Goal: Information Seeking & Learning: Learn about a topic

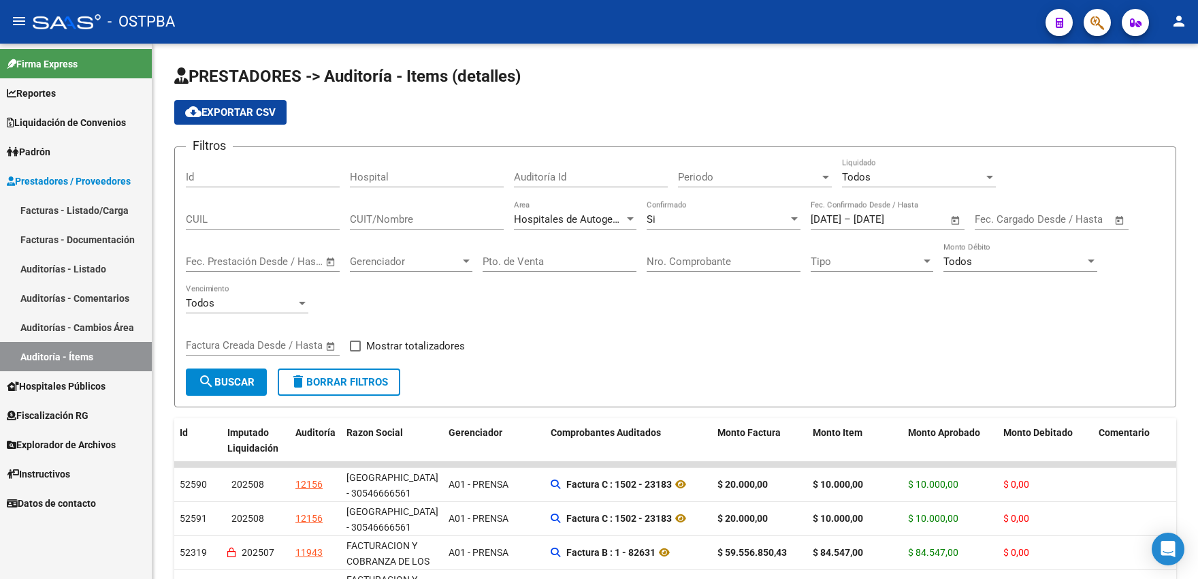
click at [63, 389] on span "Hospitales Públicos" at bounding box center [56, 385] width 99 height 15
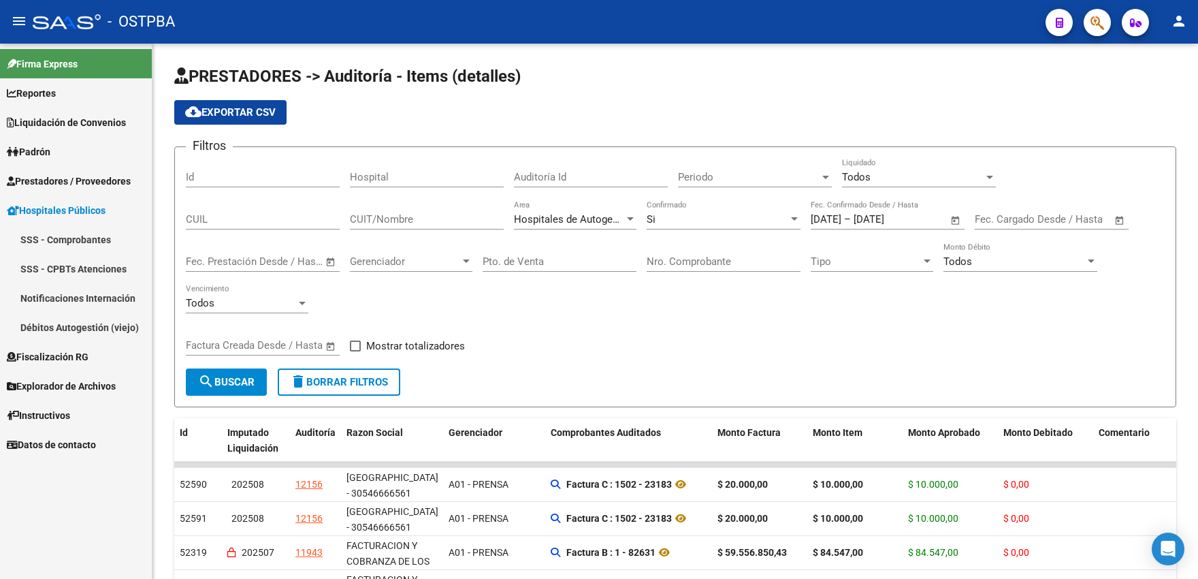
click at [61, 361] on span "Fiscalización RG" at bounding box center [48, 356] width 82 height 15
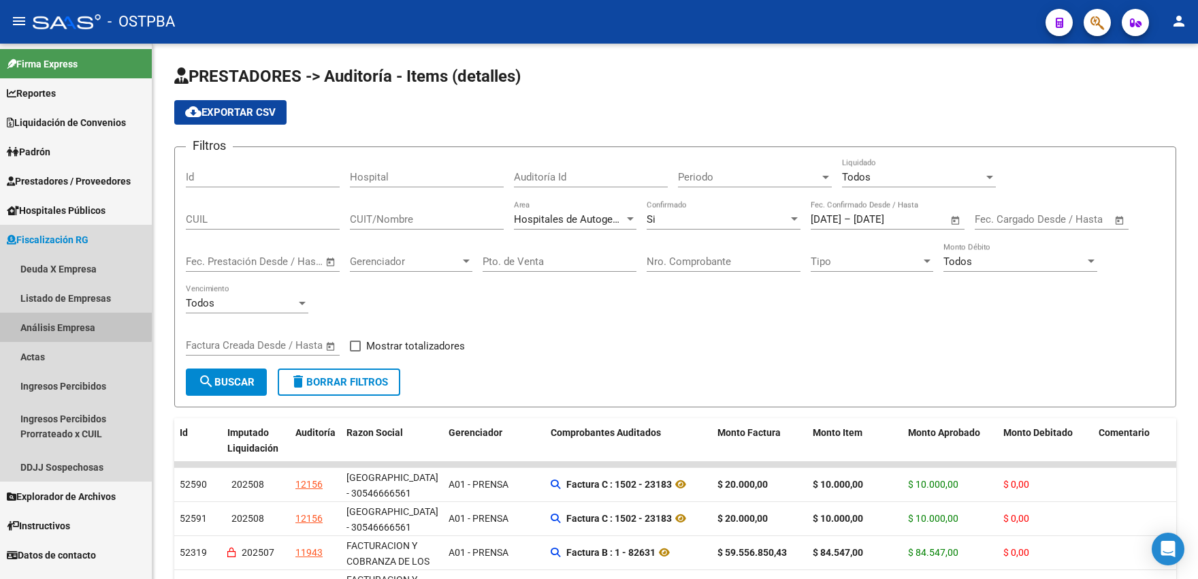
click at [52, 324] on link "Análisis Empresa" at bounding box center [76, 326] width 152 height 29
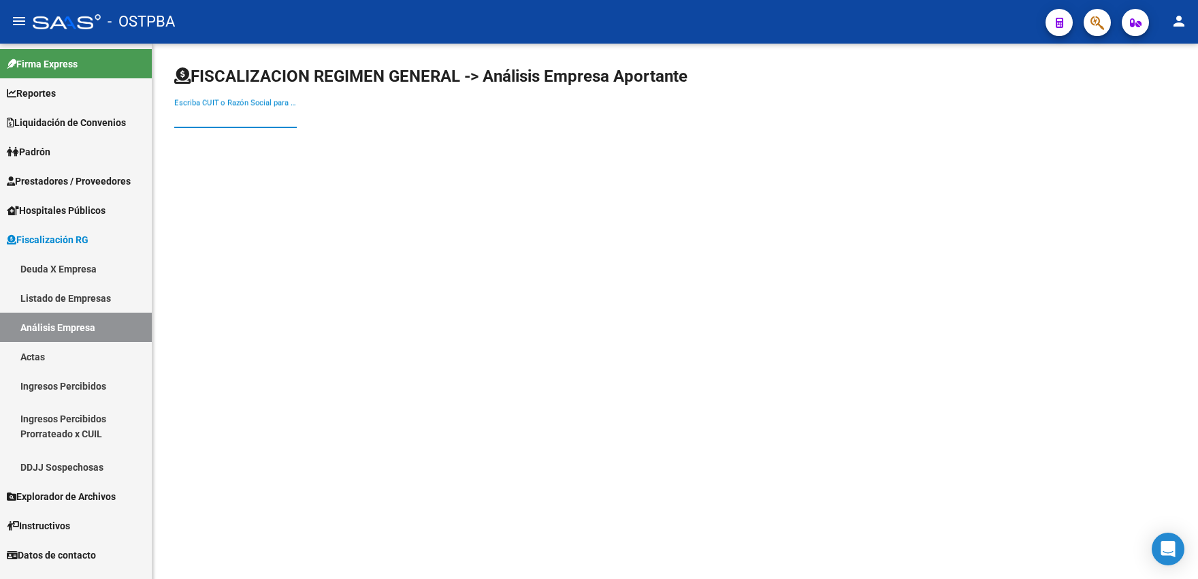
click at [260, 120] on input "Escriba CUIT o Razón Social para buscar" at bounding box center [235, 117] width 123 height 12
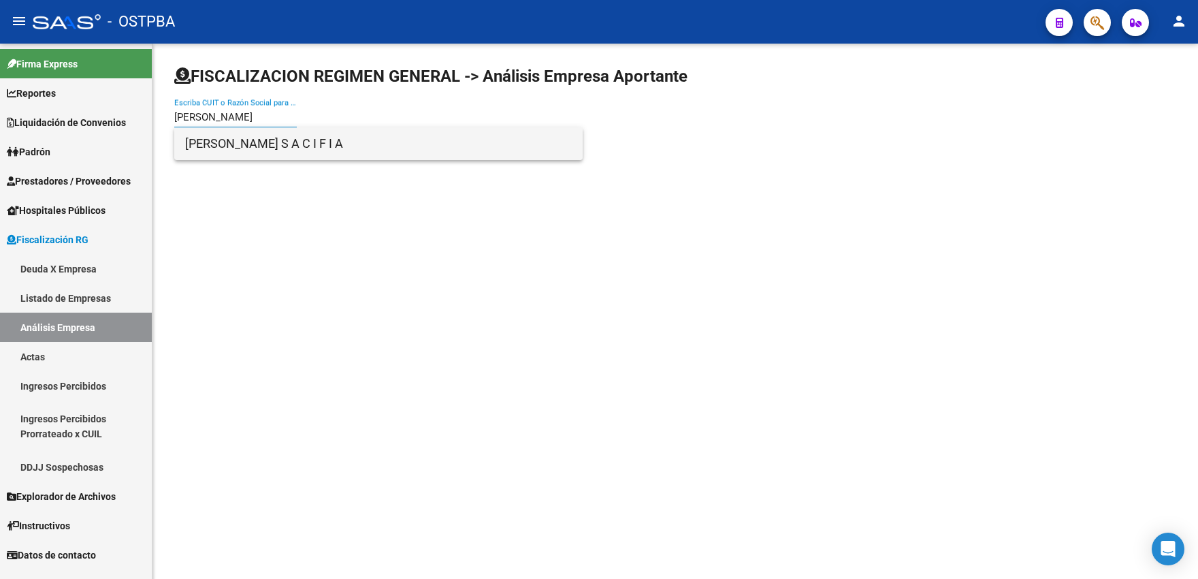
type input "[PERSON_NAME]"
click at [317, 146] on span "[PERSON_NAME] S A C I F I A" at bounding box center [378, 143] width 387 height 33
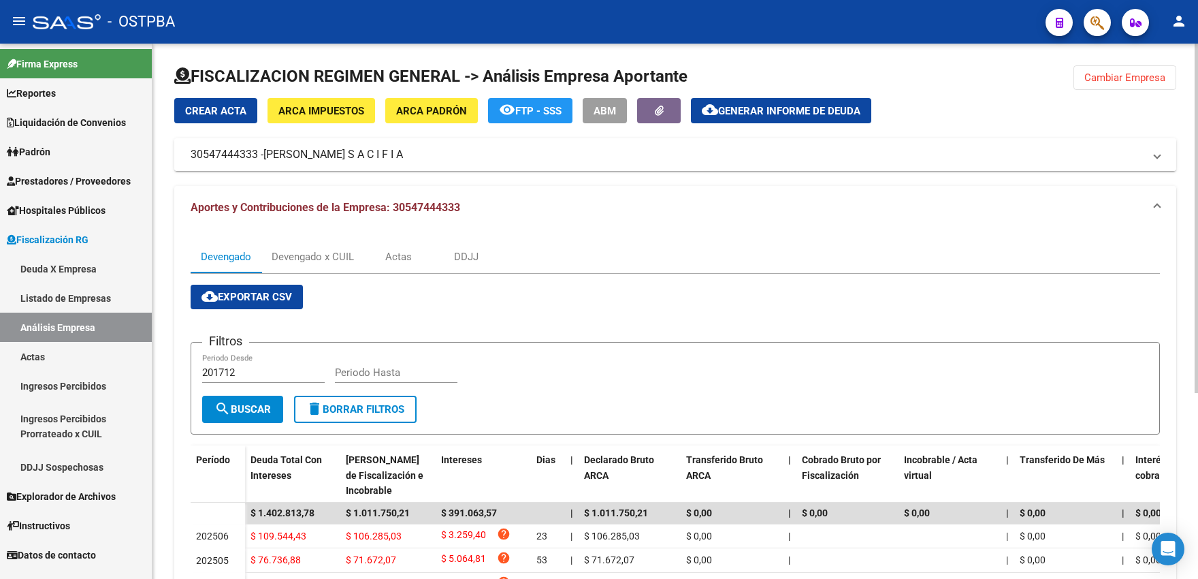
click at [393, 159] on mat-panel-title "30547444333 - [PERSON_NAME] S A C I F I A" at bounding box center [667, 154] width 953 height 15
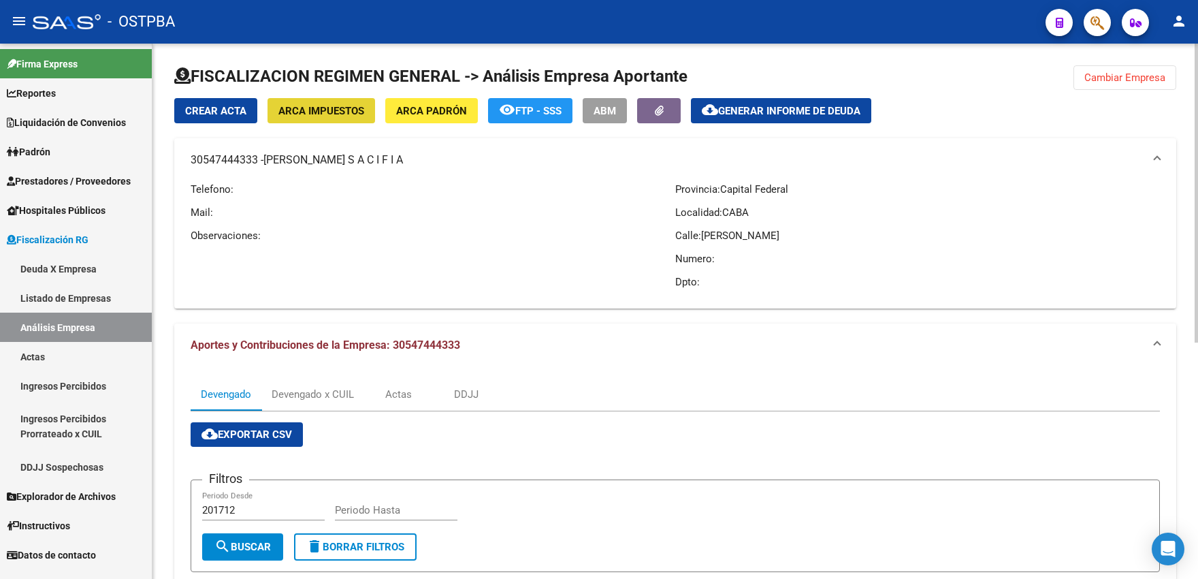
click at [356, 118] on button "ARCA Impuestos" at bounding box center [321, 110] width 108 height 25
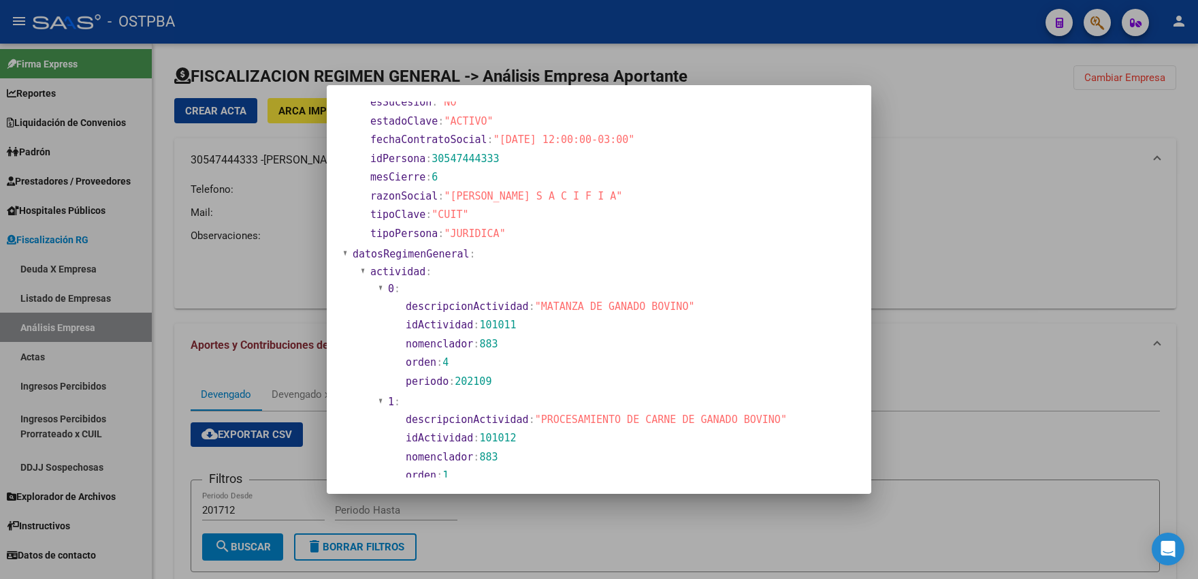
scroll to position [225, 0]
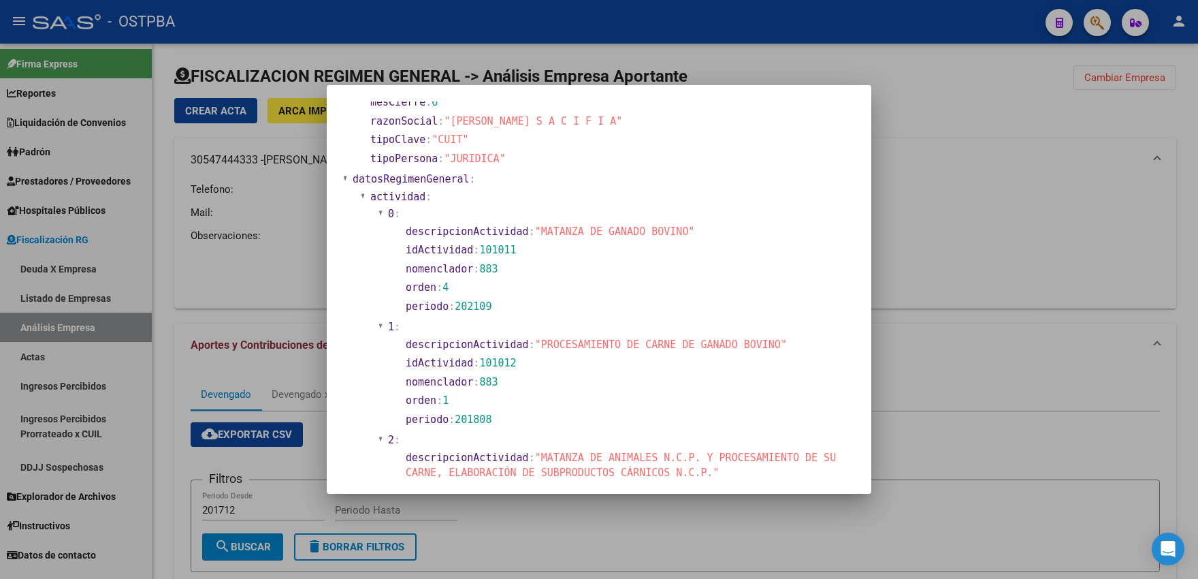
drag, startPoint x: 536, startPoint y: 346, endPoint x: 787, endPoint y: 363, distance: 251.7
click at [787, 362] on section "descripcionActividad : "PROCESAMIENTO DE CARNE DE GANADO BOVINO" idActividad : …" at bounding box center [622, 382] width 453 height 95
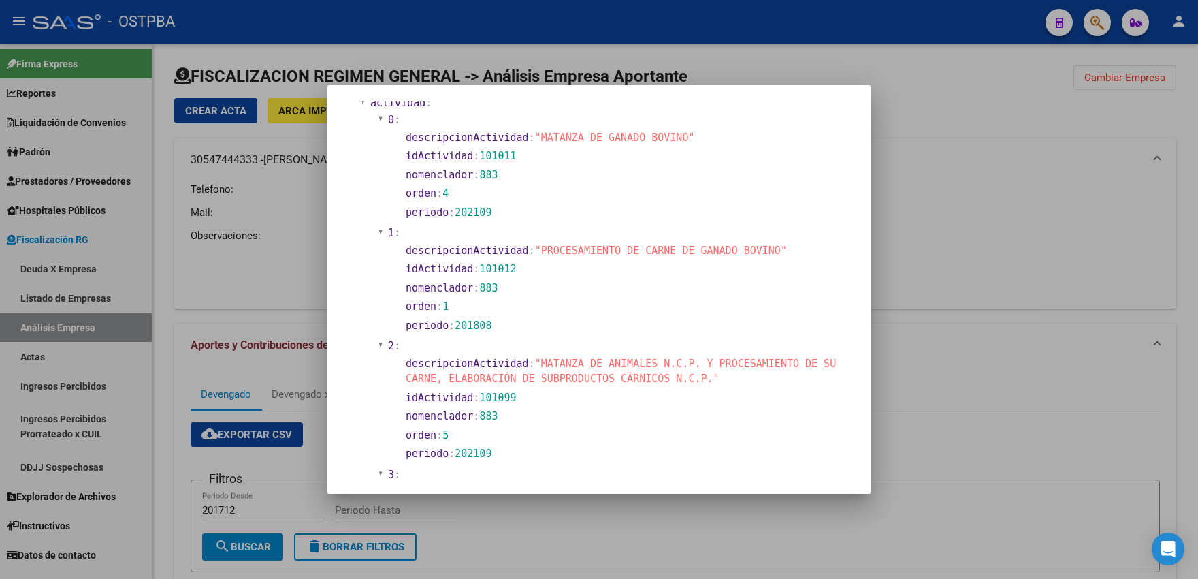
scroll to position [374, 0]
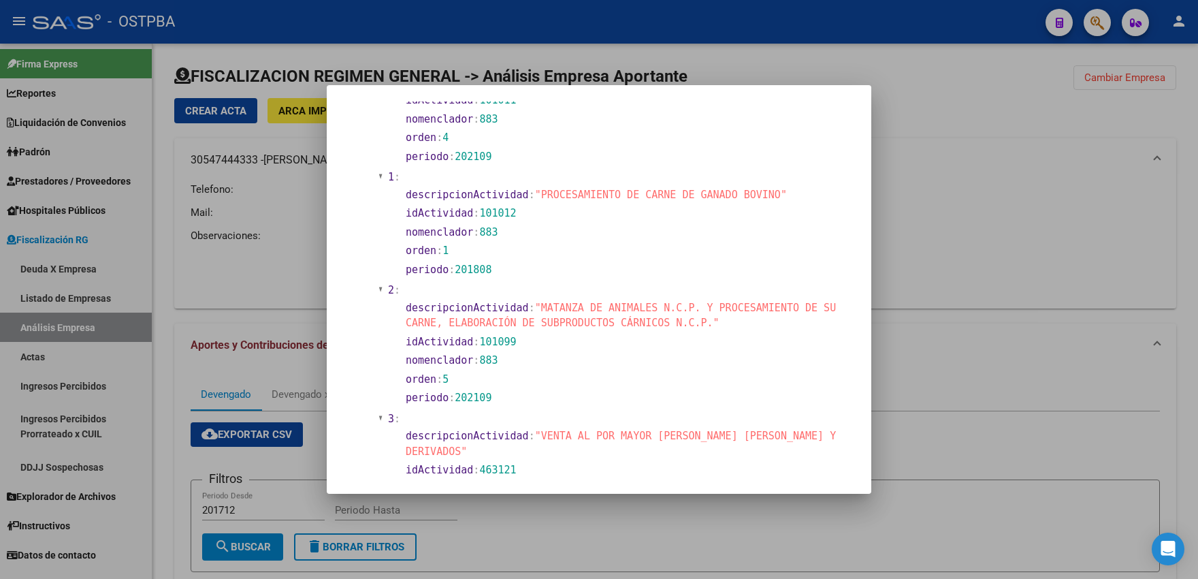
drag, startPoint x: 536, startPoint y: 310, endPoint x: 764, endPoint y: 335, distance: 230.1
click at [764, 335] on section "descripcionActividad : "MATANZA DE ANIMALES N.C.P. Y PROCESAMIENTO DE SU CARNE,…" at bounding box center [622, 353] width 453 height 110
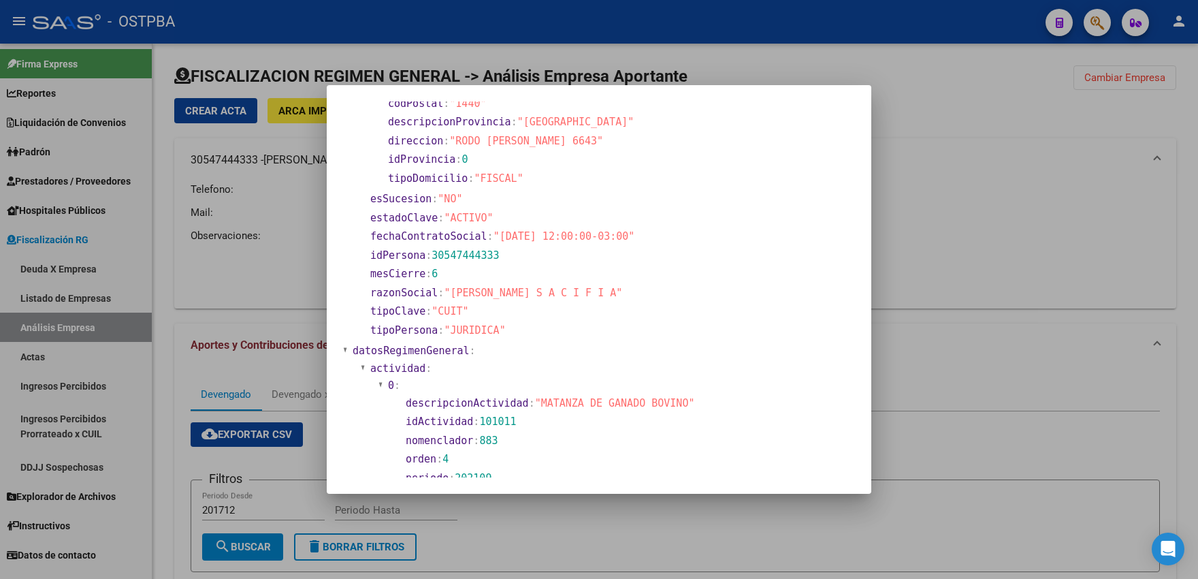
scroll to position [25, 0]
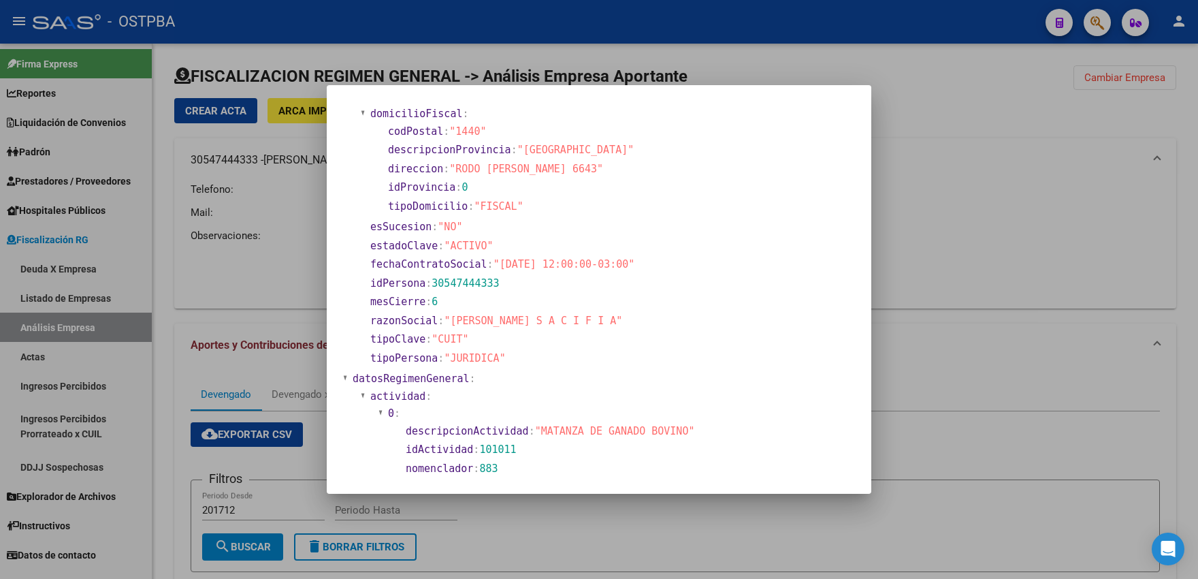
drag, startPoint x: 457, startPoint y: 170, endPoint x: 587, endPoint y: 172, distance: 130.0
click at [587, 172] on section "direccion : "RODO [PERSON_NAME] 6643"" at bounding box center [618, 169] width 461 height 16
click at [930, 195] on div at bounding box center [599, 289] width 1198 height 579
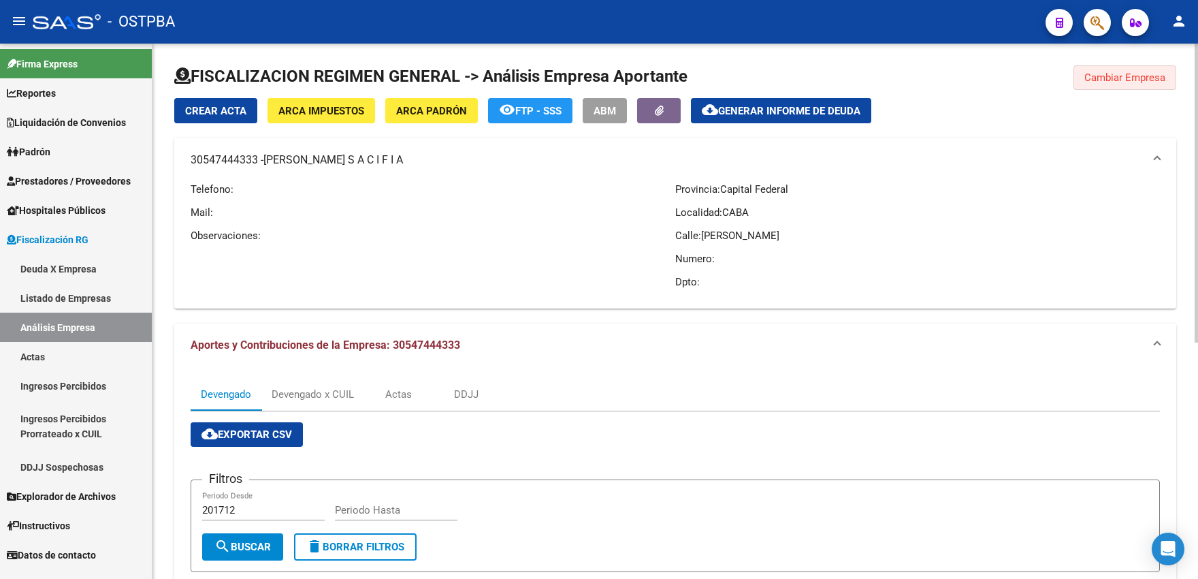
drag, startPoint x: 1118, startPoint y: 78, endPoint x: 723, endPoint y: 135, distance: 399.0
click at [1117, 78] on span "Cambiar Empresa" at bounding box center [1124, 77] width 81 height 12
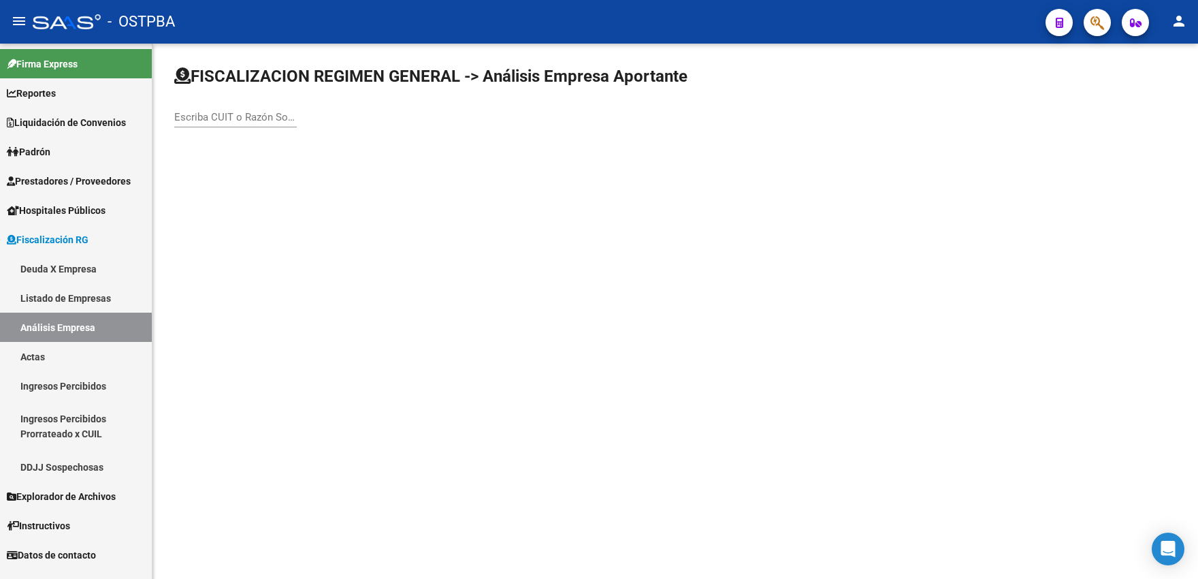
click at [186, 120] on input "Escriba CUIT o Razón Social para buscar" at bounding box center [235, 117] width 123 height 12
type input "utpba"
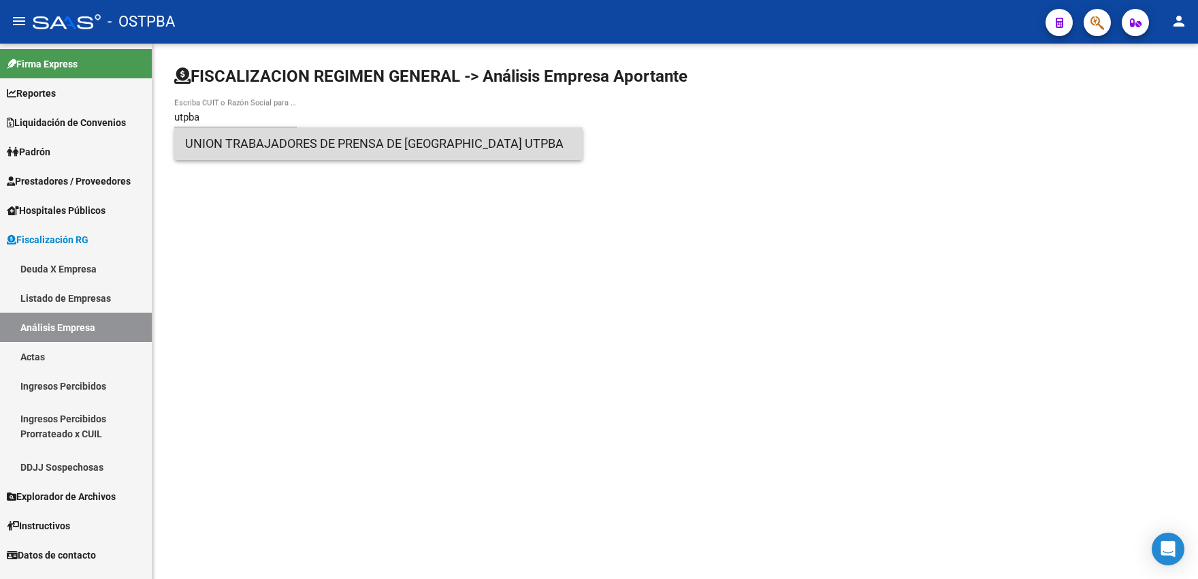
click at [215, 146] on span "UNION TRABAJADORES DE PRENSA DE [GEOGRAPHIC_DATA] UTPBA" at bounding box center [378, 143] width 387 height 33
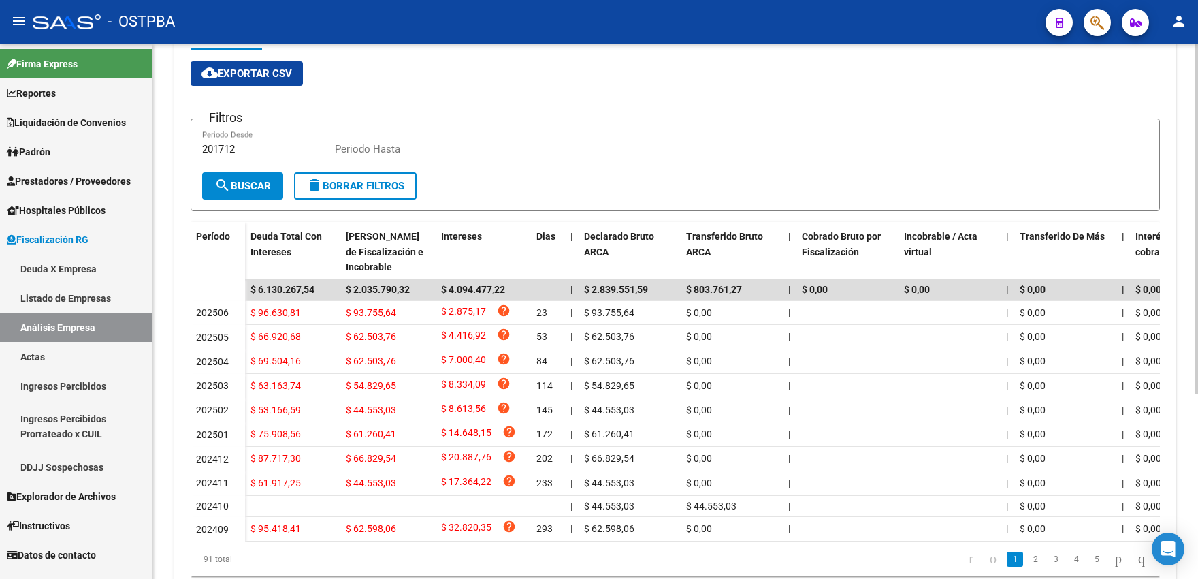
scroll to position [282, 0]
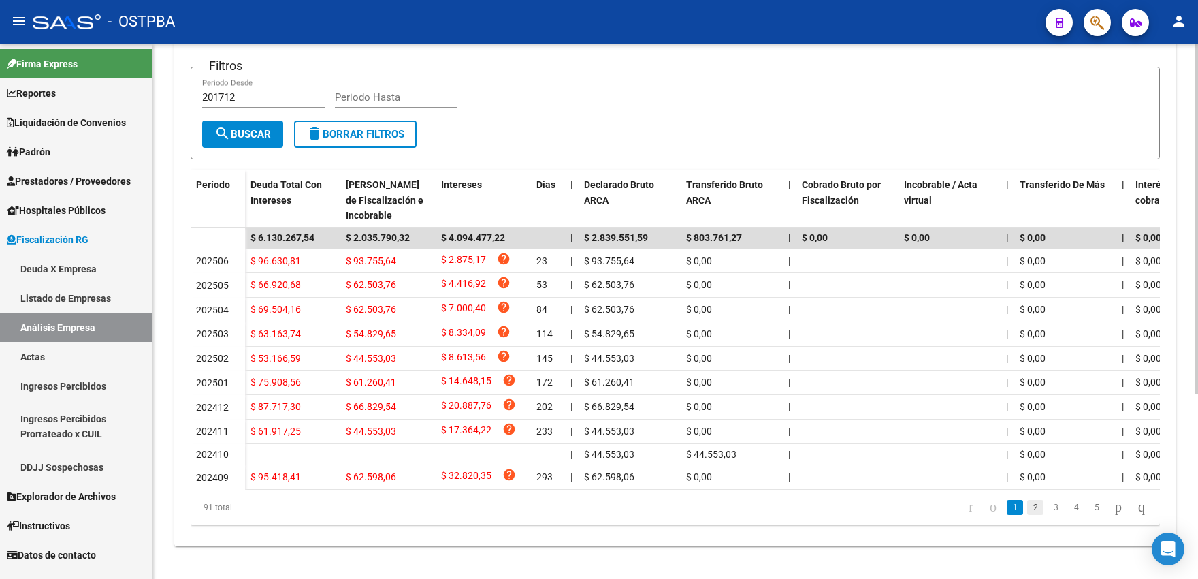
click at [1027, 507] on link "2" at bounding box center [1035, 507] width 16 height 15
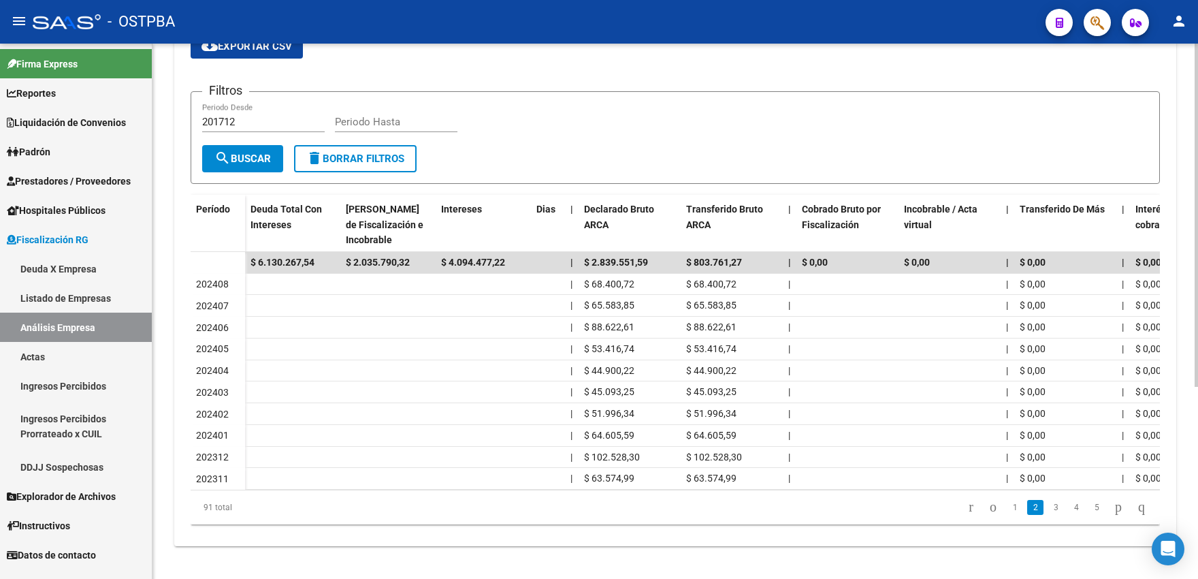
scroll to position [260, 0]
click at [1048, 508] on link "3" at bounding box center [1056, 507] width 16 height 15
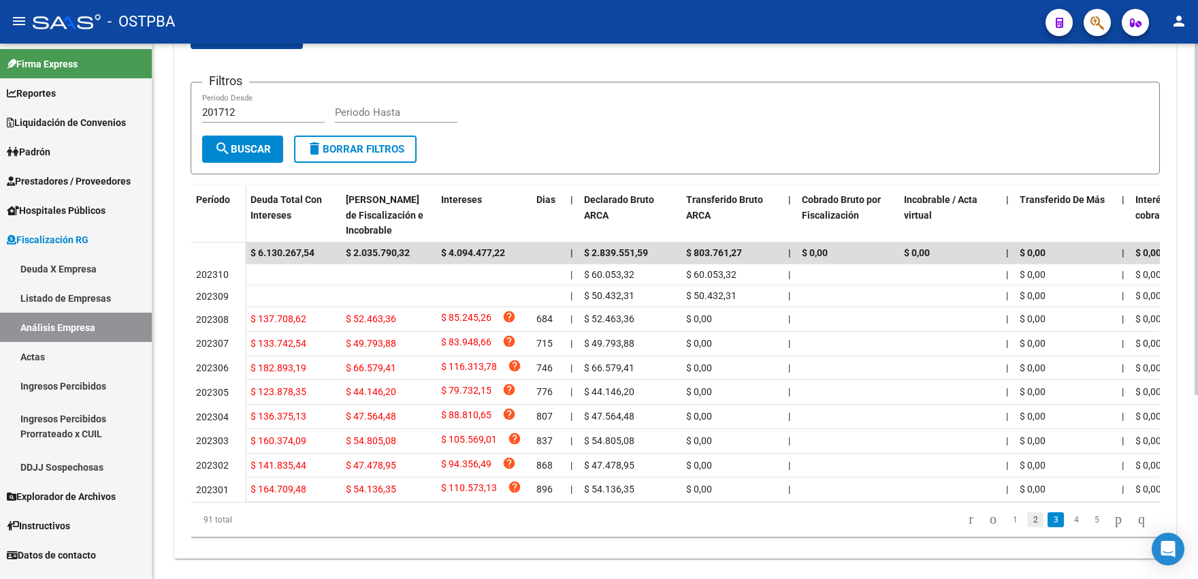
click at [1027, 527] on link "2" at bounding box center [1035, 519] width 16 height 15
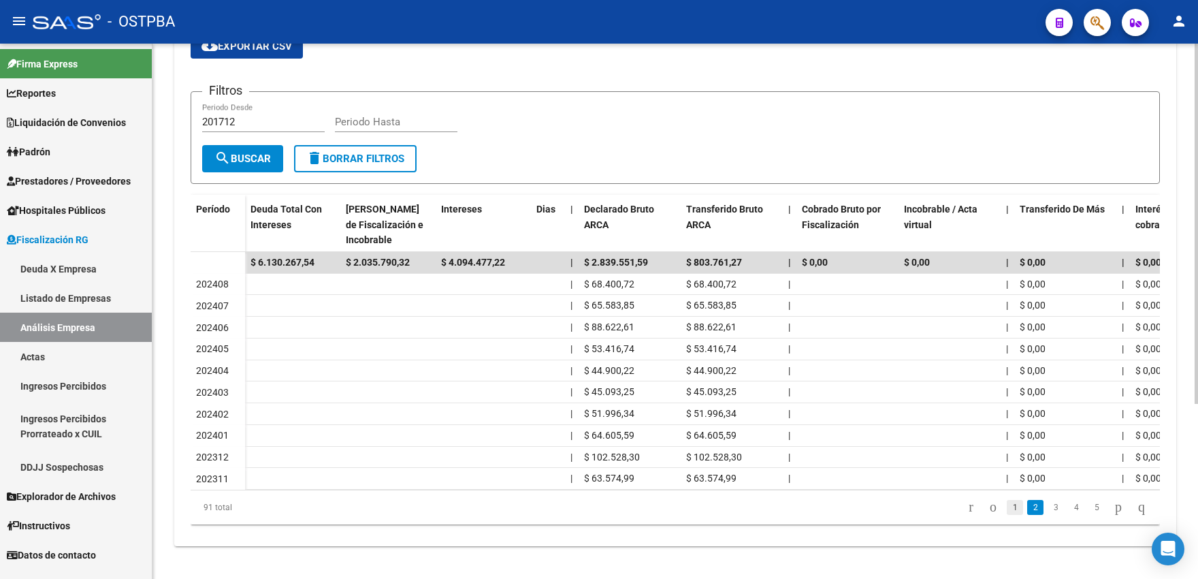
click at [1007, 511] on link "1" at bounding box center [1015, 507] width 16 height 15
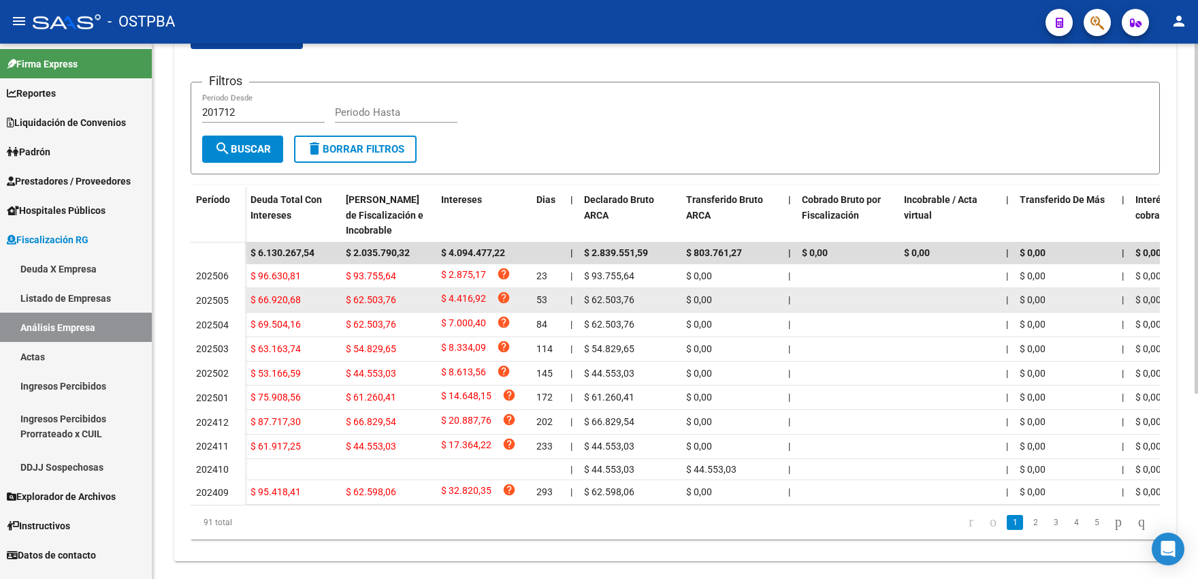
scroll to position [35, 0]
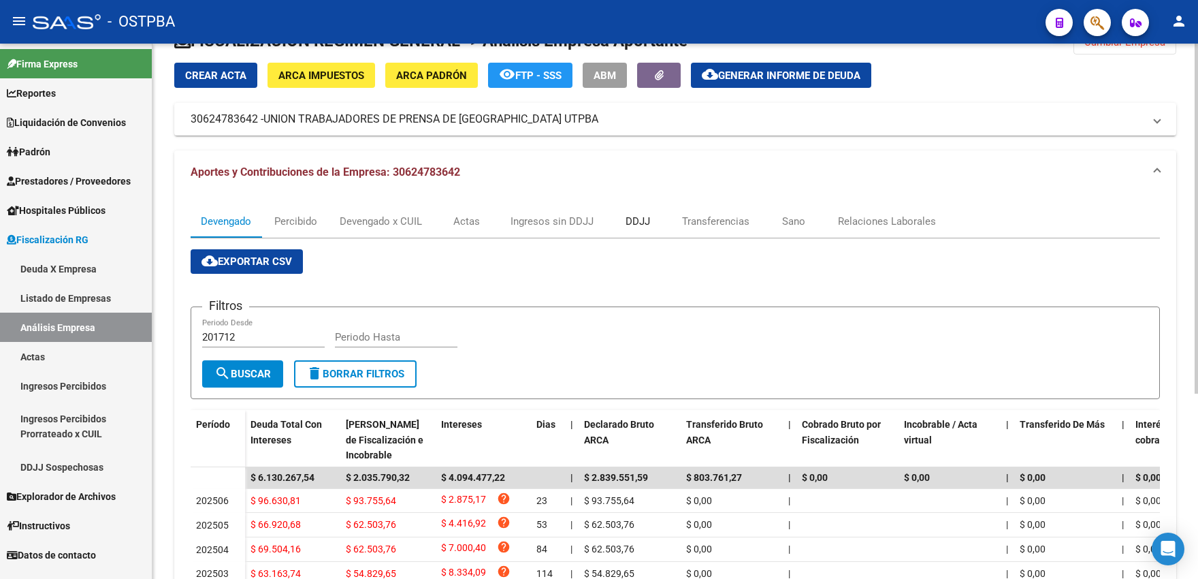
click at [628, 221] on div "DDJJ" at bounding box center [638, 221] width 25 height 15
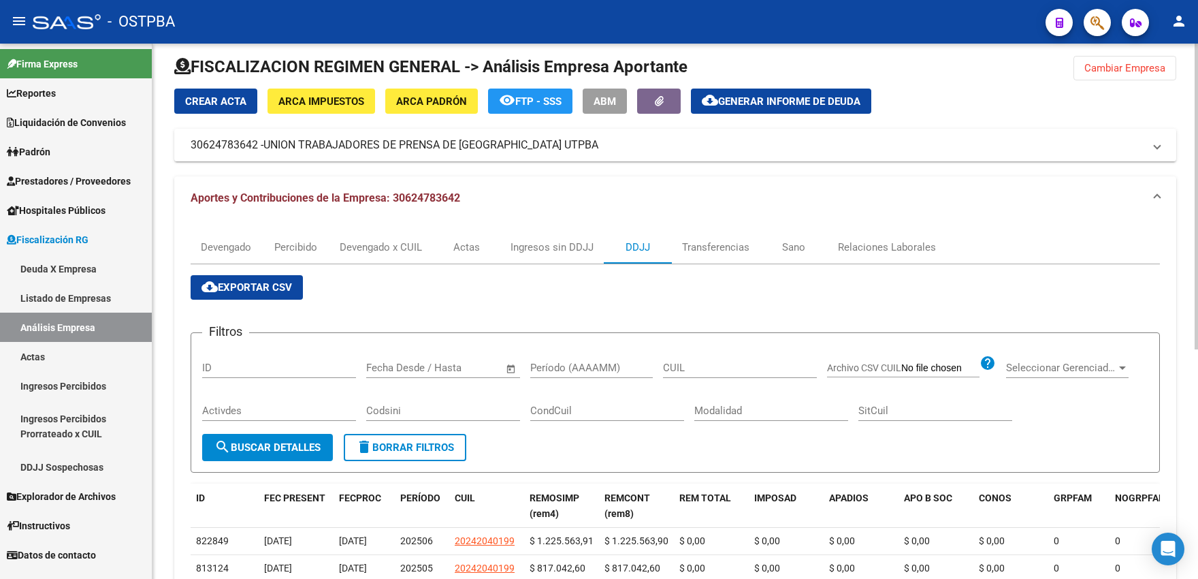
scroll to position [0, 0]
